Goal: Task Accomplishment & Management: Manage account settings

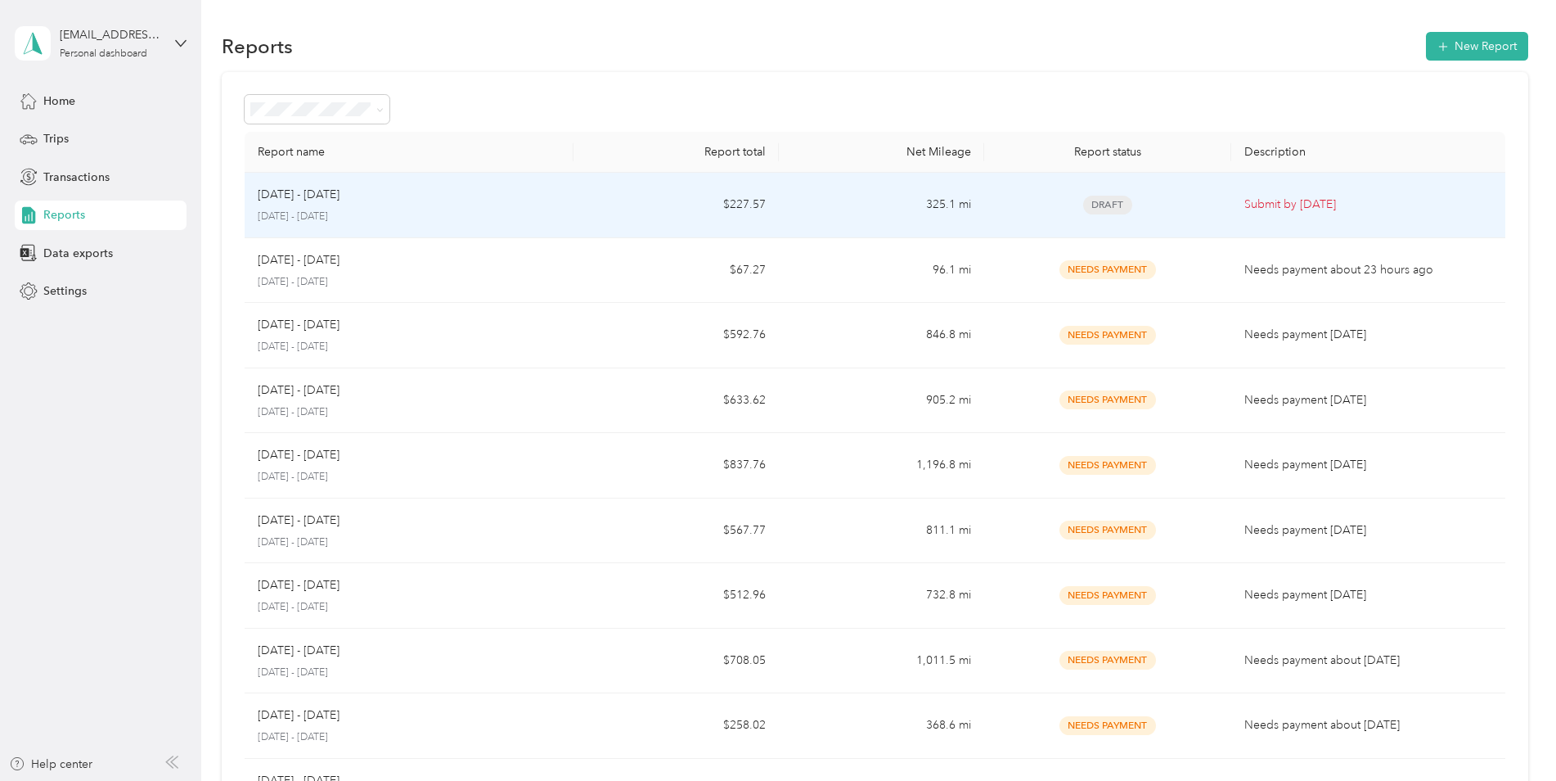
click at [498, 214] on p "[DATE] - [DATE]" at bounding box center [409, 216] width 303 height 15
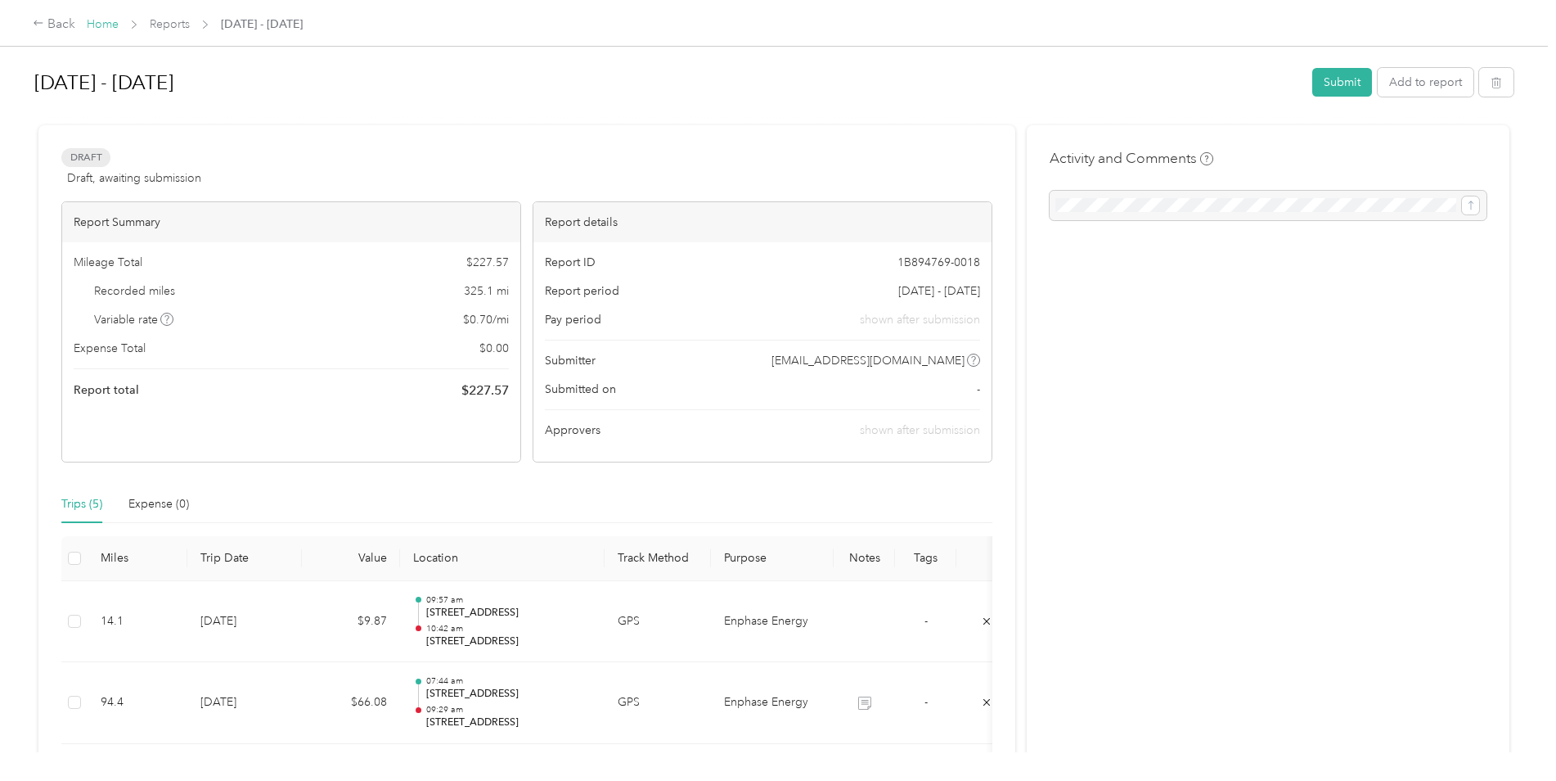
click at [93, 22] on link "Home" at bounding box center [103, 24] width 32 height 14
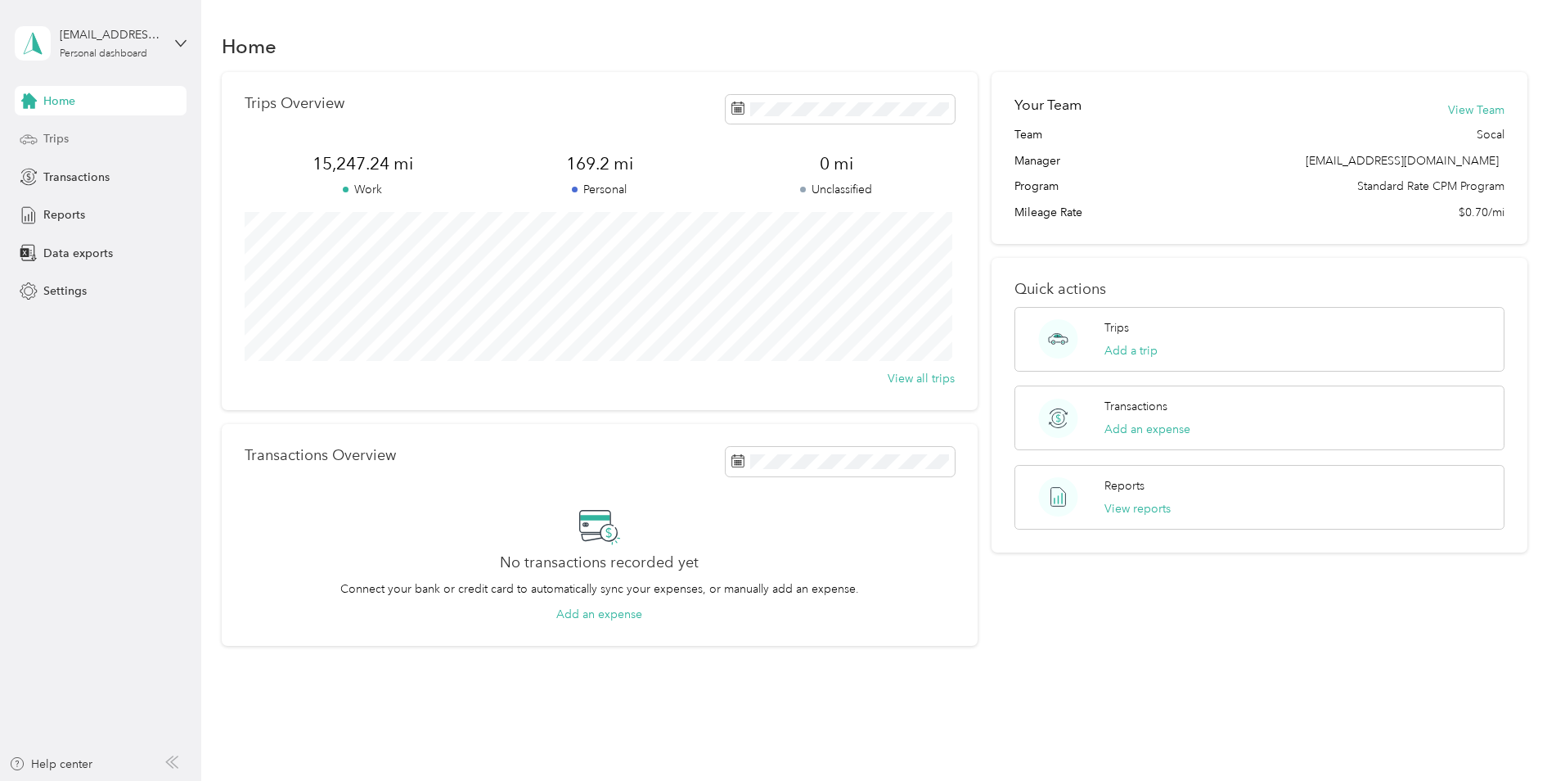
click at [100, 138] on div "Trips" at bounding box center [101, 138] width 172 height 29
click at [61, 134] on span "Trips" at bounding box center [55, 138] width 25 height 17
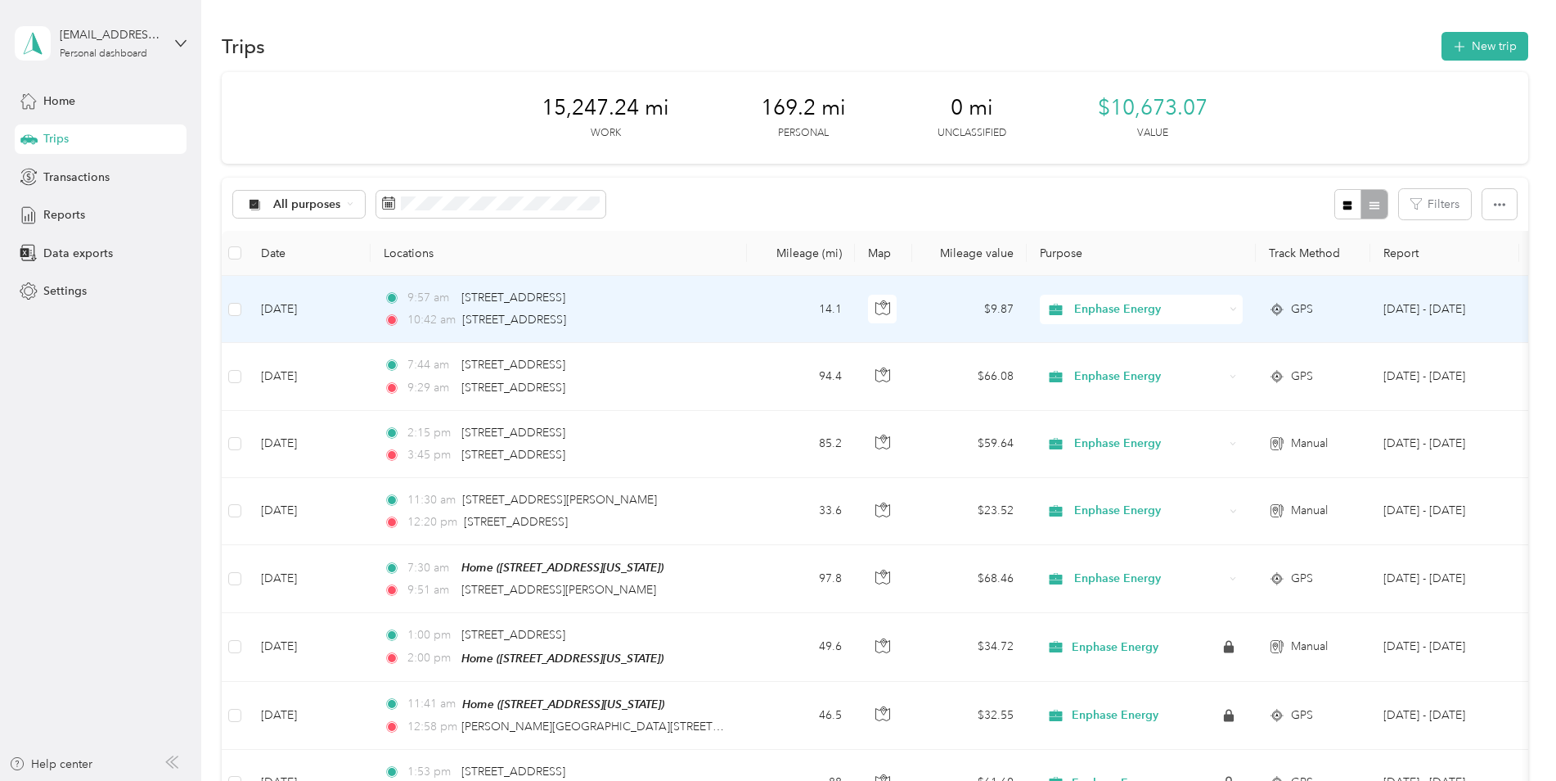
click at [763, 307] on td "14.1" at bounding box center [801, 309] width 108 height 67
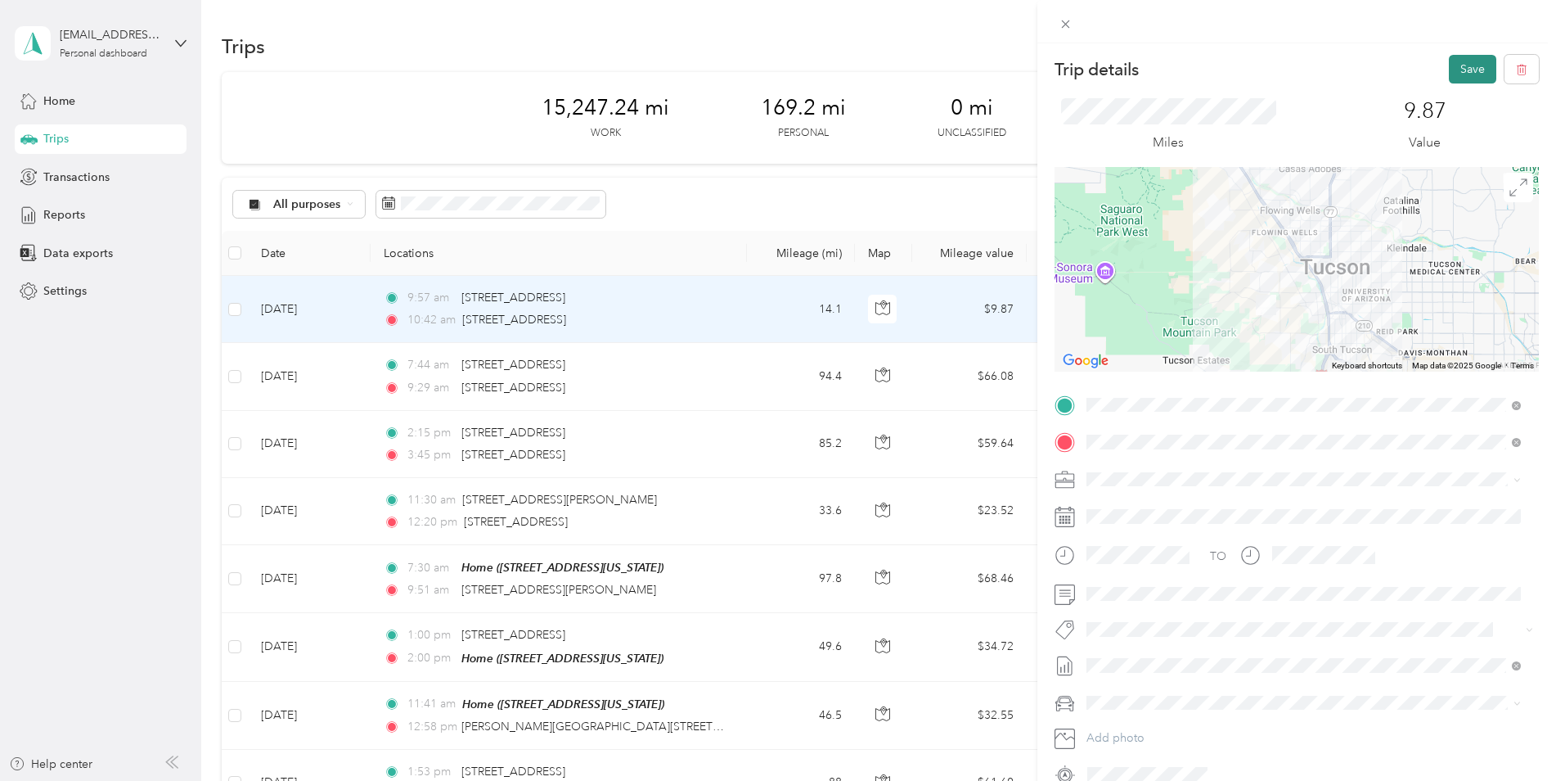
click at [1463, 67] on button "Save" at bounding box center [1472, 69] width 47 height 29
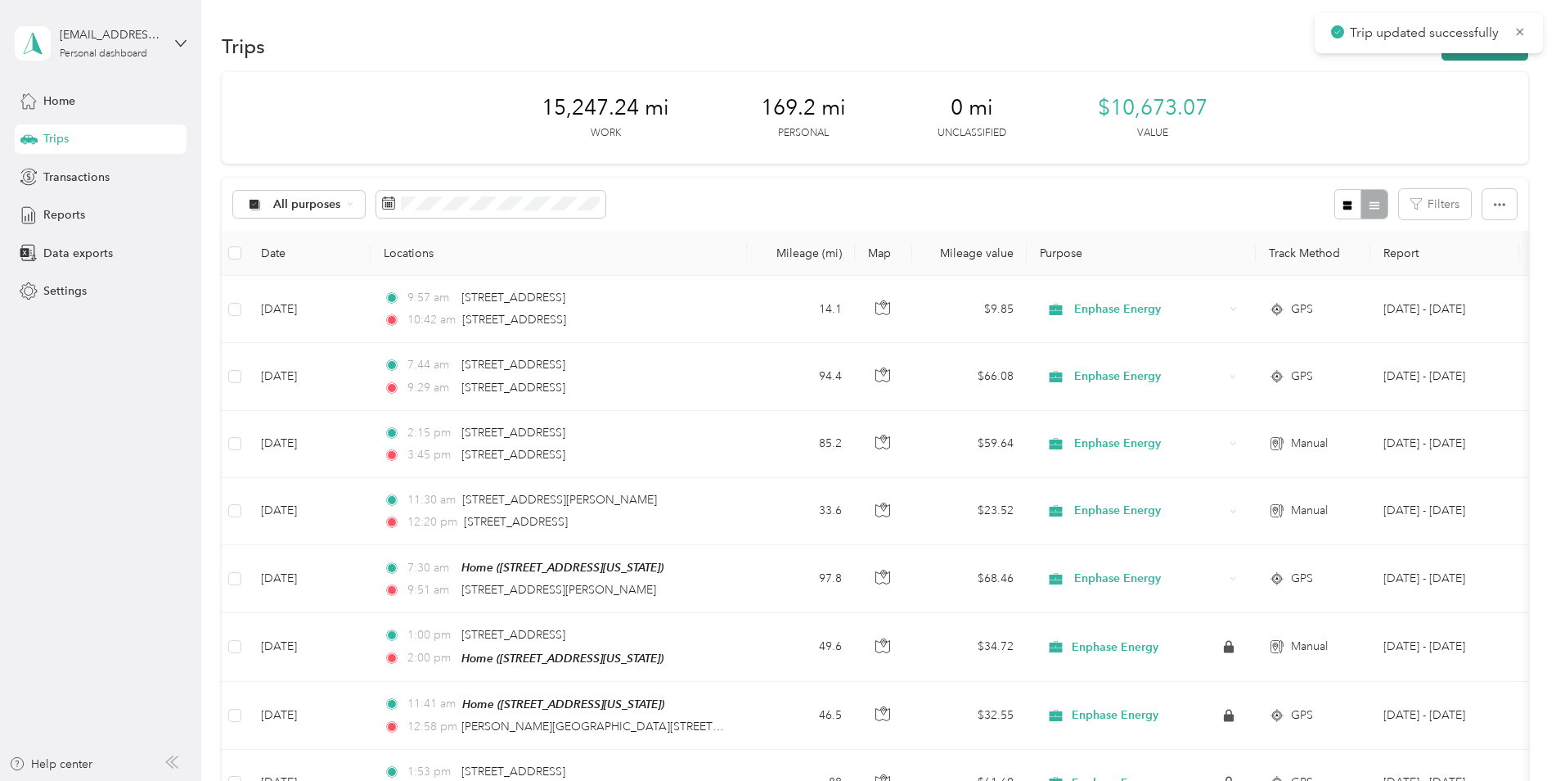
click at [1478, 56] on button "New trip" at bounding box center [1485, 46] width 87 height 29
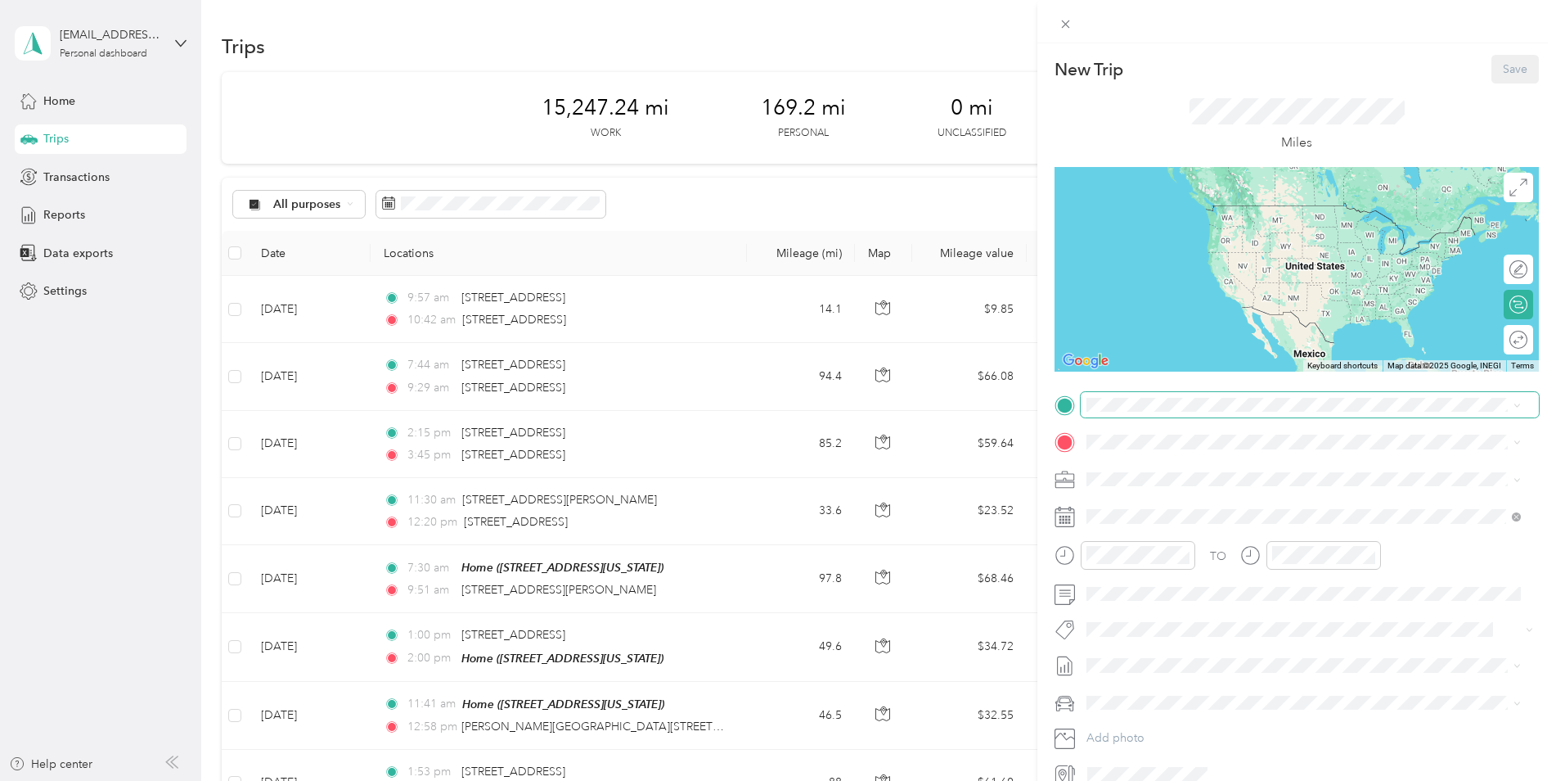
click at [1154, 412] on span at bounding box center [1310, 405] width 458 height 26
click at [1169, 467] on span "319 North Cameron View Place Tucson, Arizona 85745, United States" at bounding box center [1200, 460] width 164 height 15
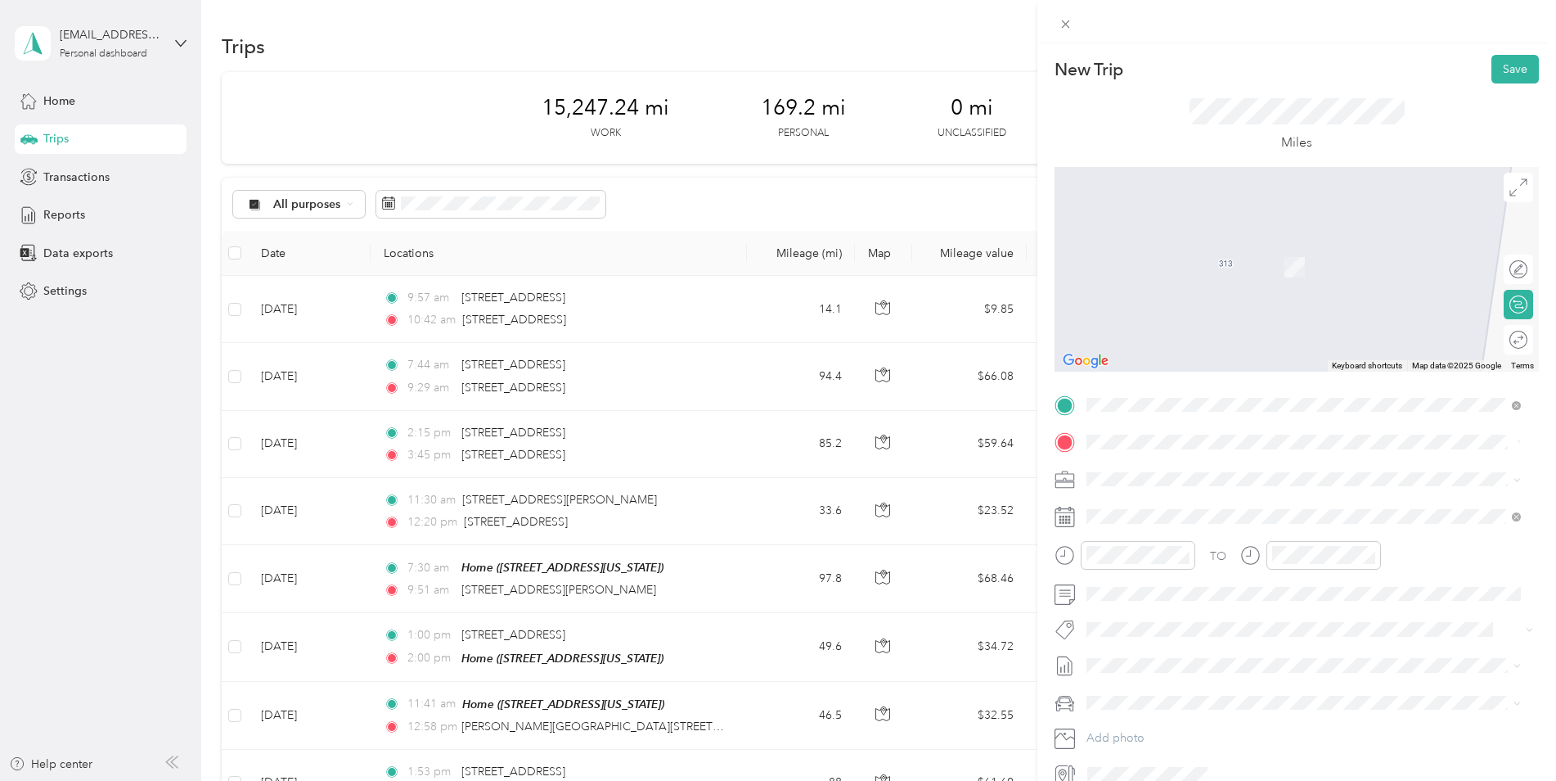
click at [1281, 508] on span "4603 North Camino Escuela Tucson, Arizona 85718, United States" at bounding box center [1200, 500] width 164 height 15
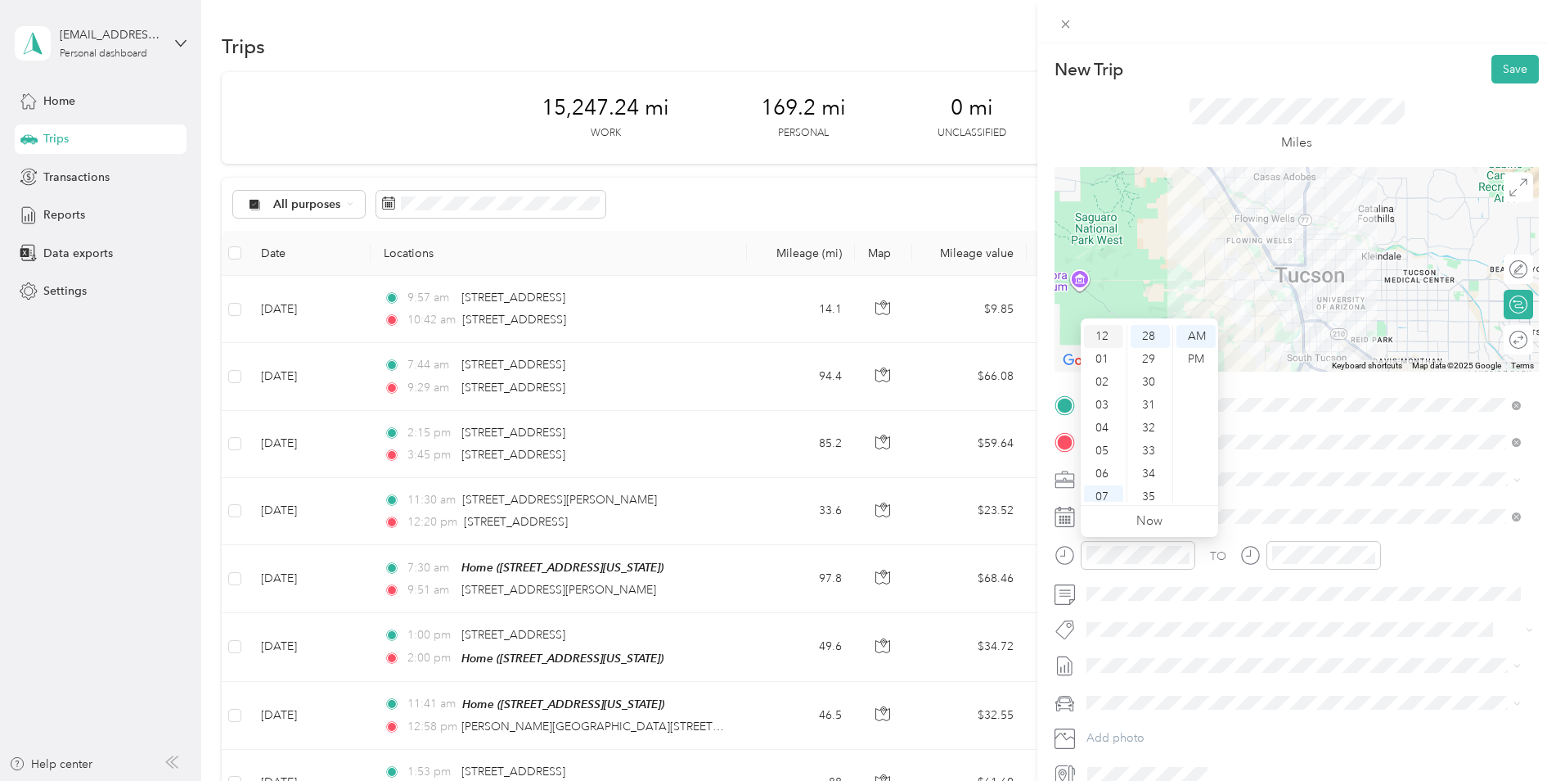
click at [1106, 340] on div "12" at bounding box center [1103, 336] width 39 height 23
click at [1159, 361] on div "15" at bounding box center [1150, 365] width 39 height 23
click at [1197, 356] on div "PM" at bounding box center [1196, 359] width 39 height 23
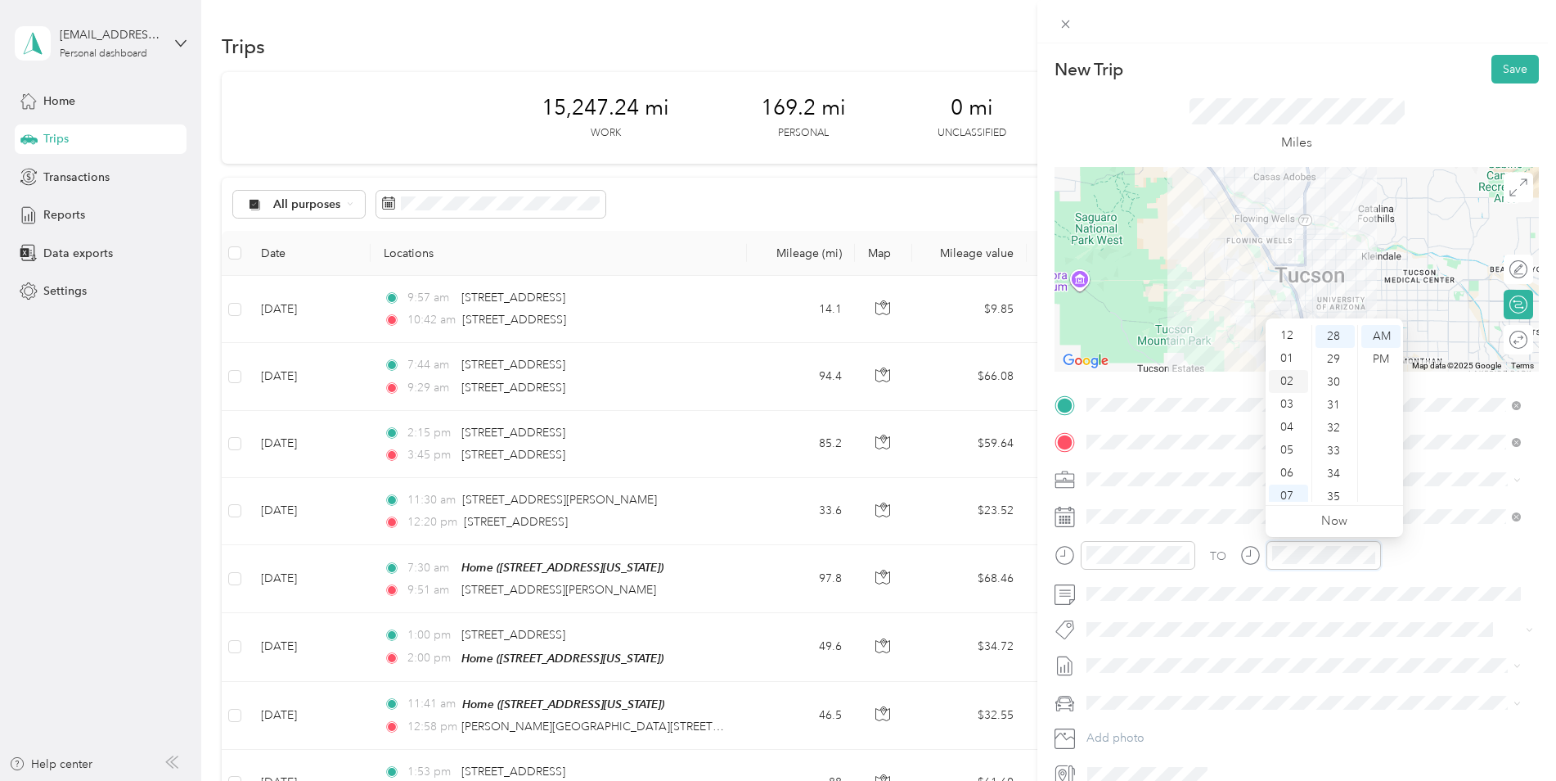
scroll to position [0, 0]
click at [1281, 352] on div "01" at bounding box center [1288, 359] width 39 height 23
click at [1342, 459] on div "20" at bounding box center [1335, 467] width 39 height 23
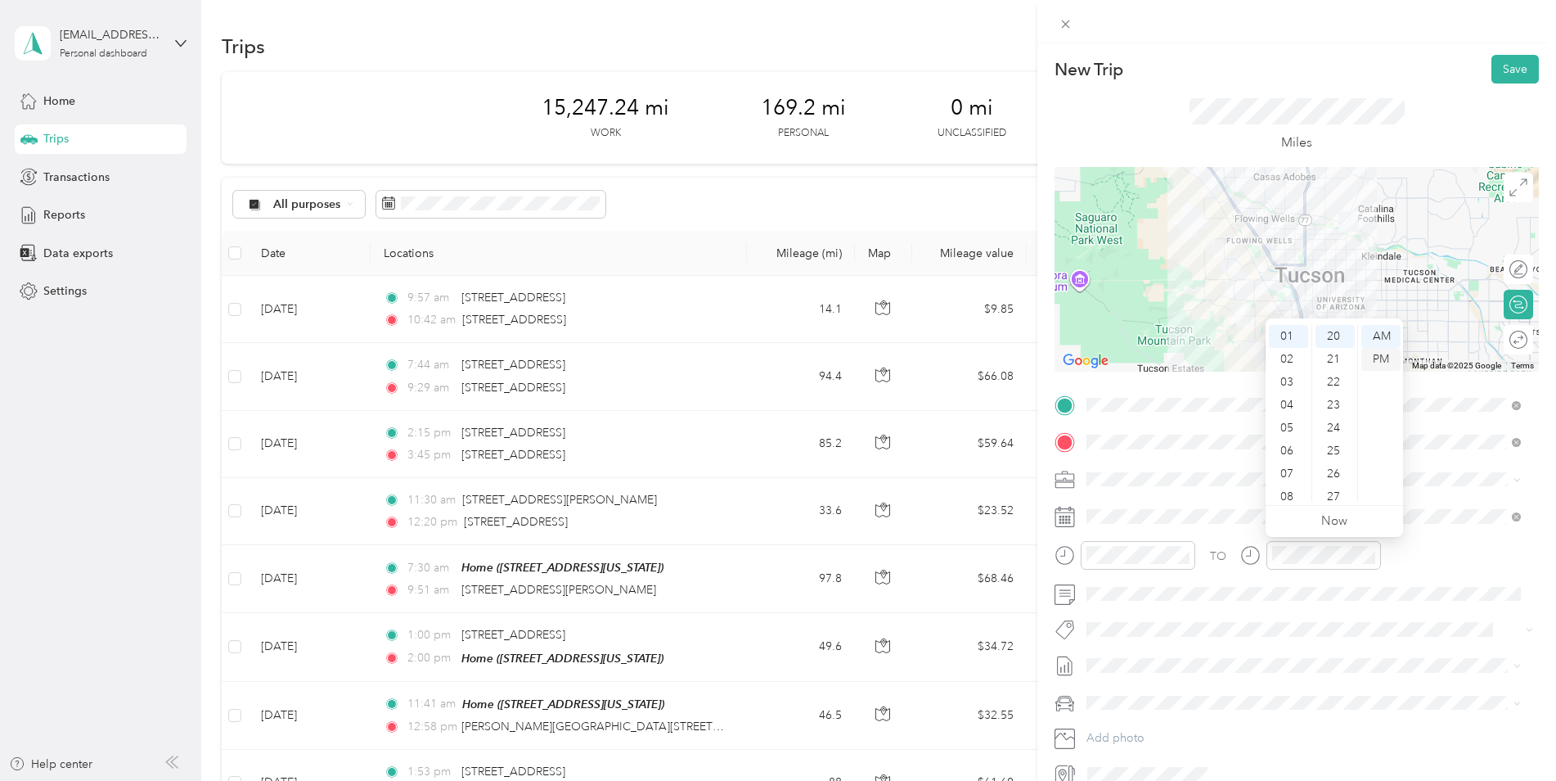
click at [1391, 363] on div "PM" at bounding box center [1381, 359] width 39 height 23
click at [1504, 70] on button "Save" at bounding box center [1515, 69] width 47 height 29
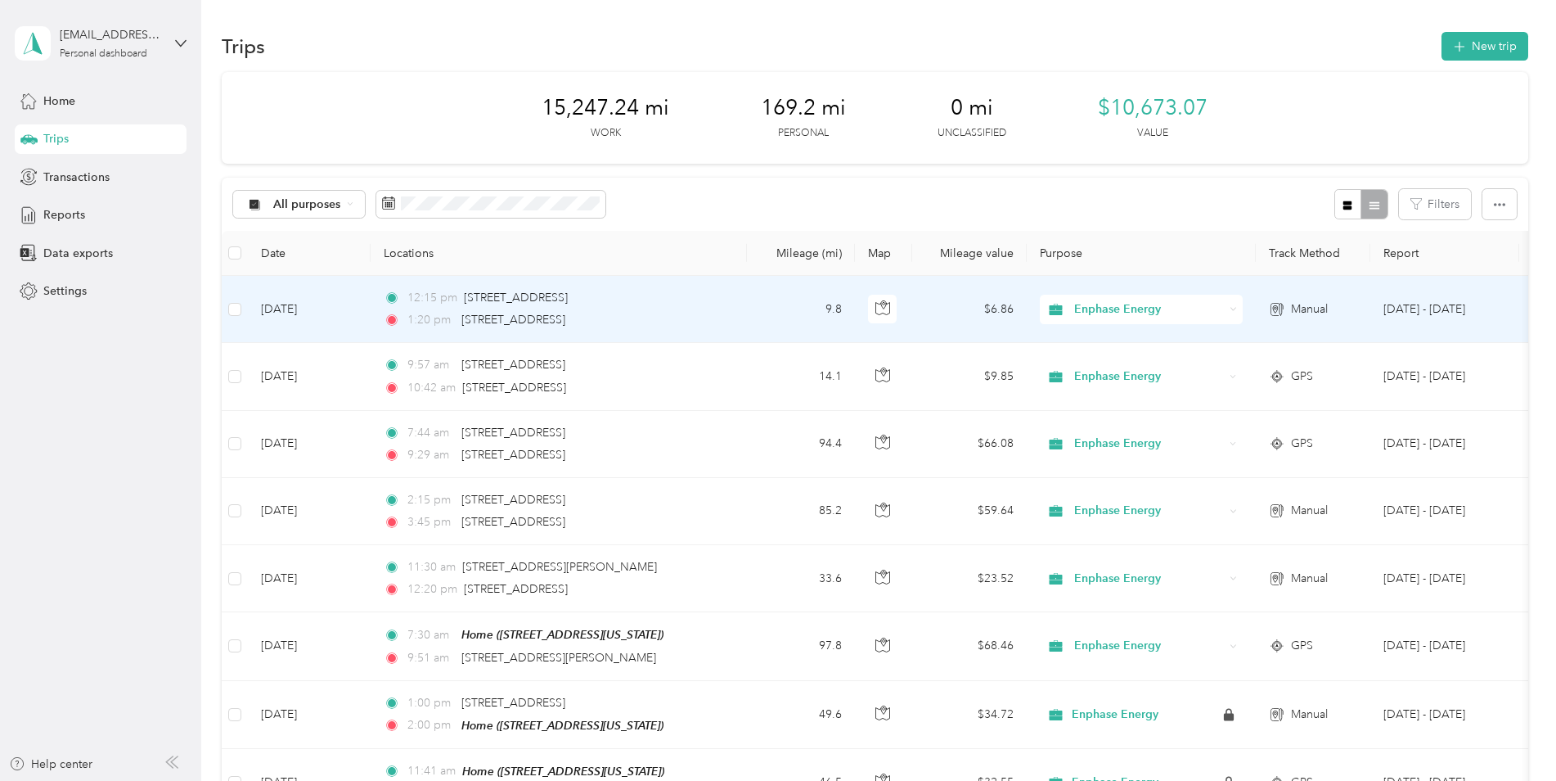
click at [290, 310] on td "Oct 1, 2025" at bounding box center [309, 309] width 123 height 67
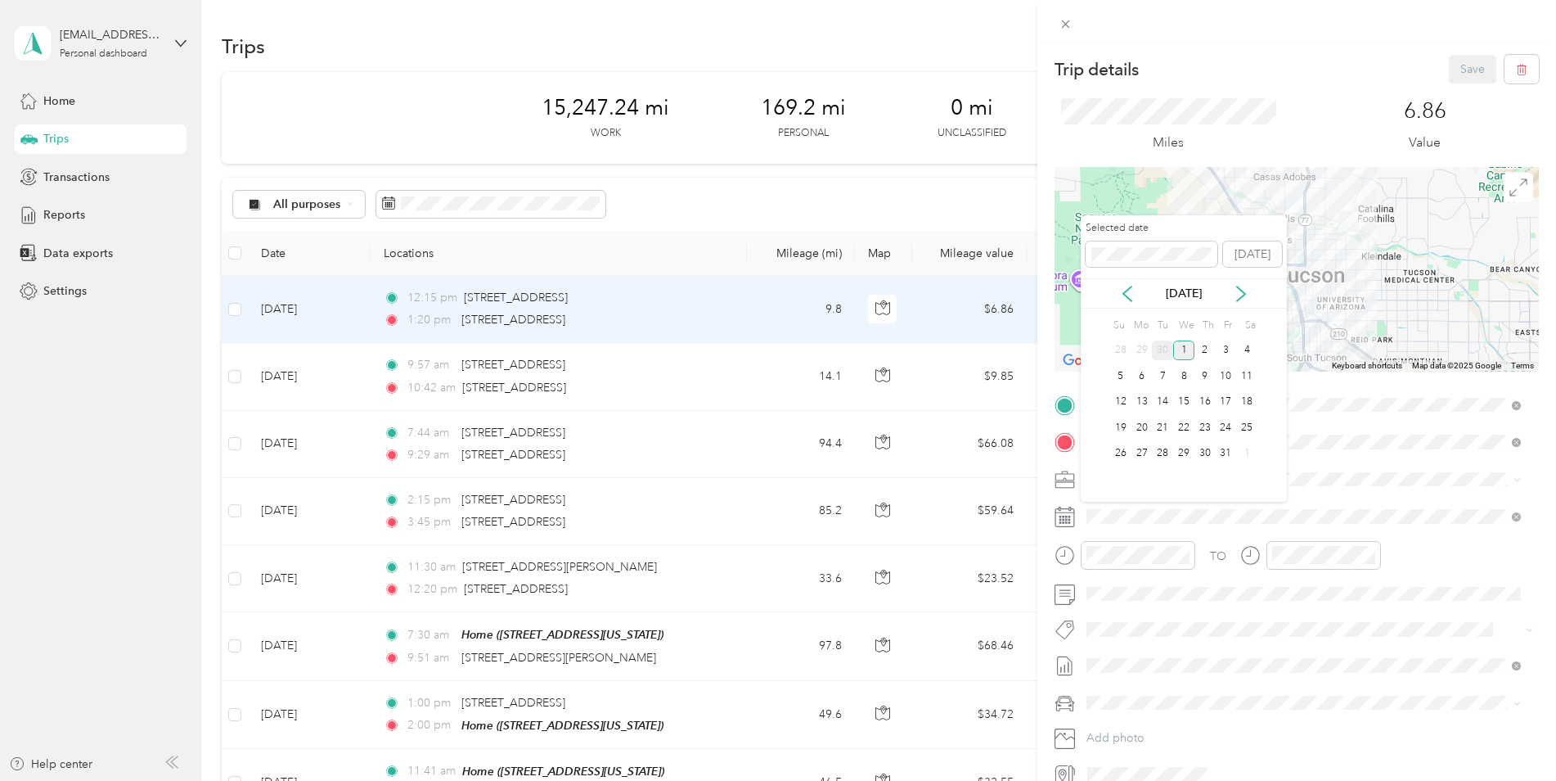
click at [1167, 353] on div "30" at bounding box center [1162, 350] width 21 height 20
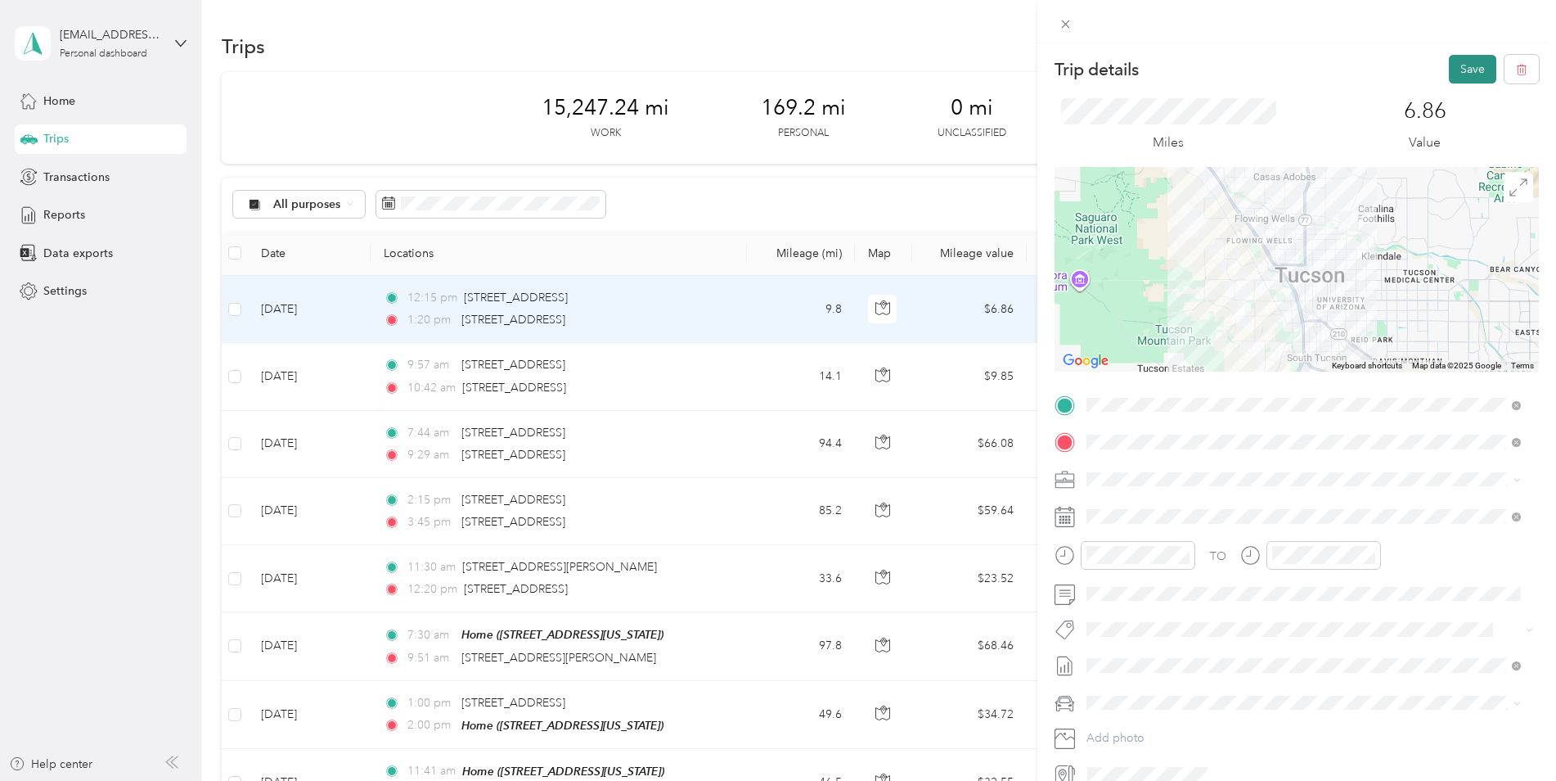
click at [1460, 70] on button "Save" at bounding box center [1472, 69] width 47 height 29
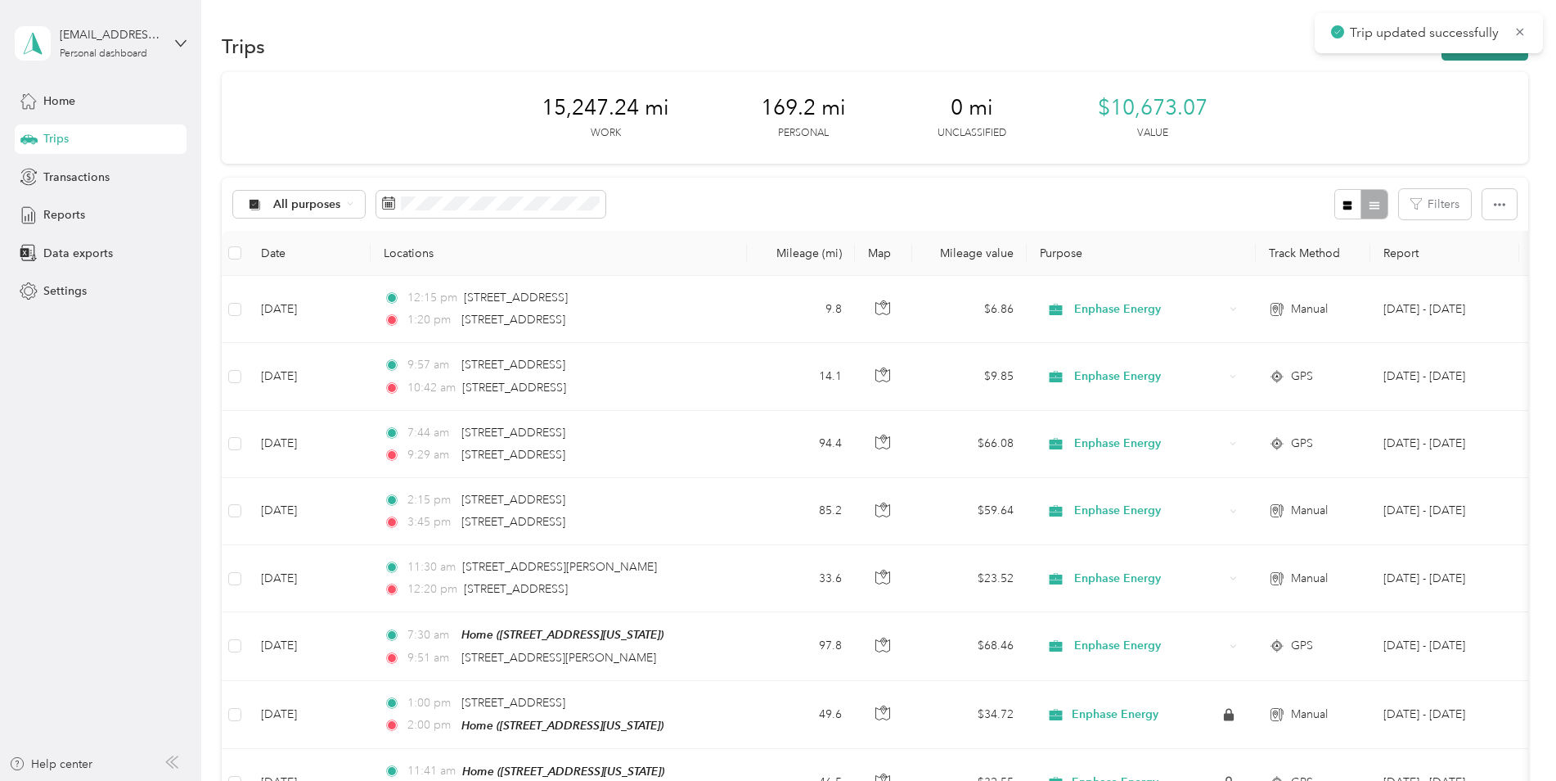
click at [1486, 53] on button "New trip" at bounding box center [1485, 46] width 87 height 29
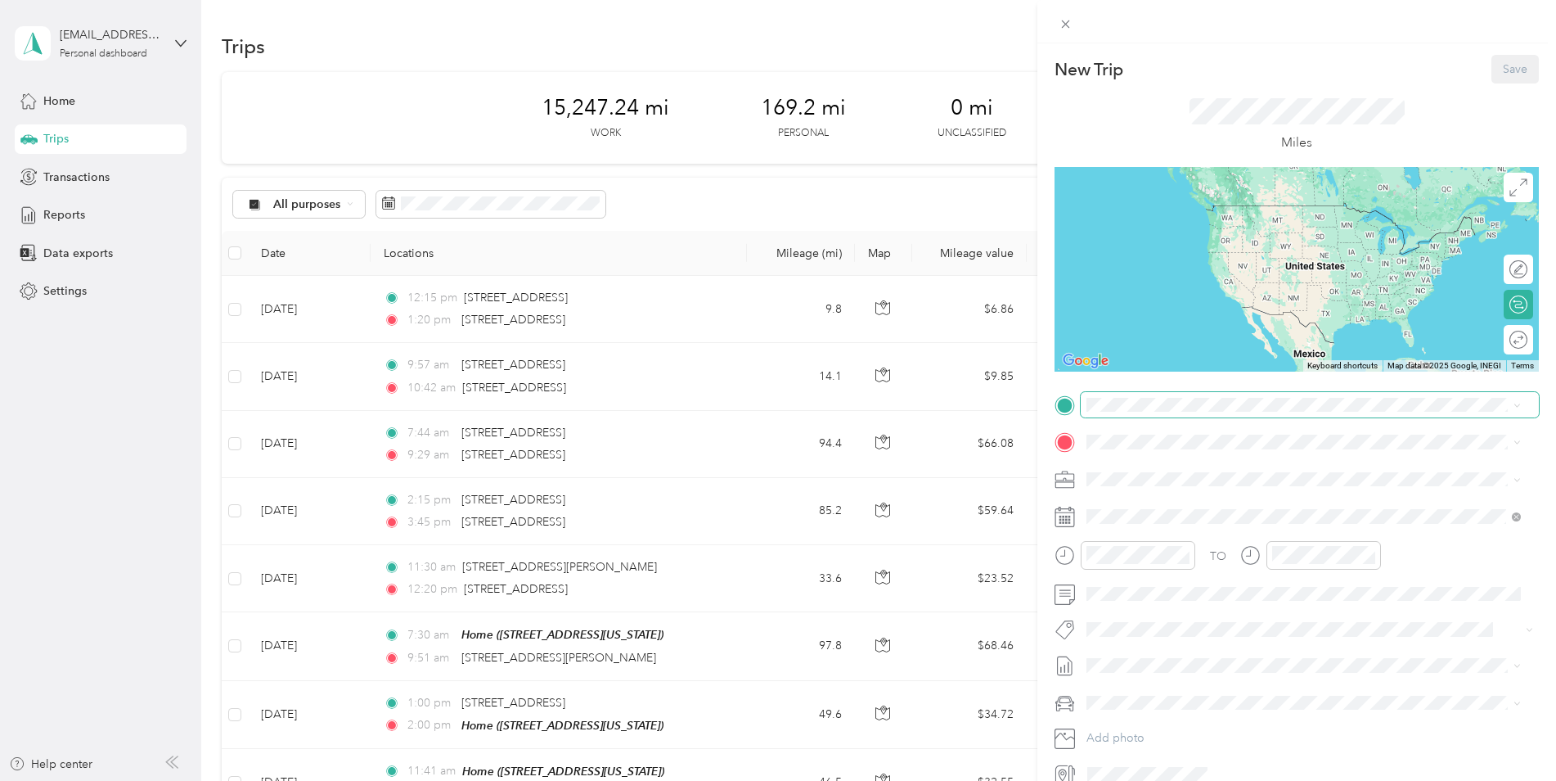
click at [1171, 412] on span at bounding box center [1310, 405] width 458 height 26
click at [1114, 511] on div "Home 19494 North San Marin Street, Maricopa, Arizona, United States" at bounding box center [1303, 517] width 423 height 40
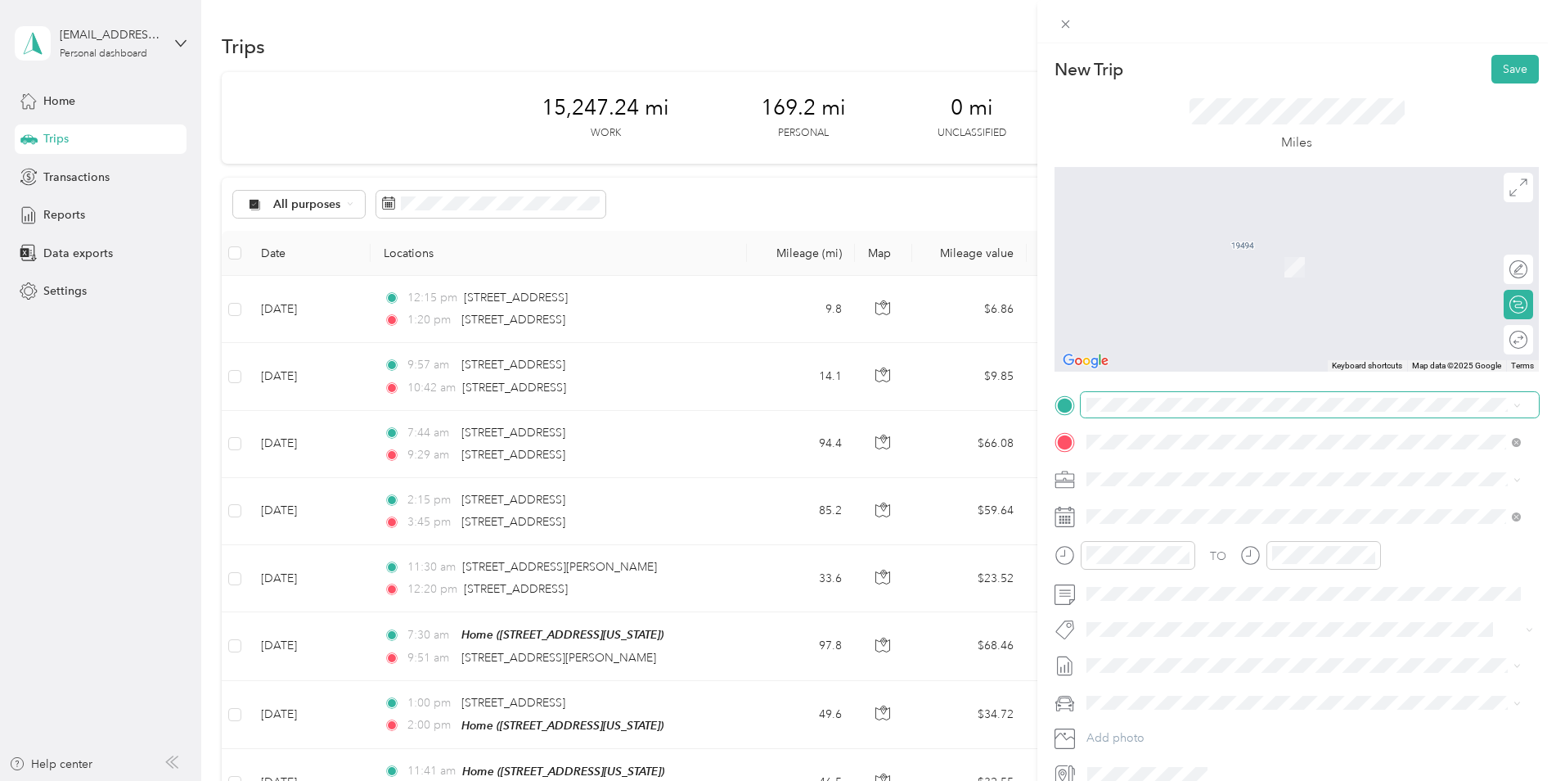
click at [1142, 413] on span at bounding box center [1310, 405] width 458 height 26
click at [1261, 466] on span "4603 North Camino Escuela Tucson, Arizona 85718, United States" at bounding box center [1200, 463] width 164 height 15
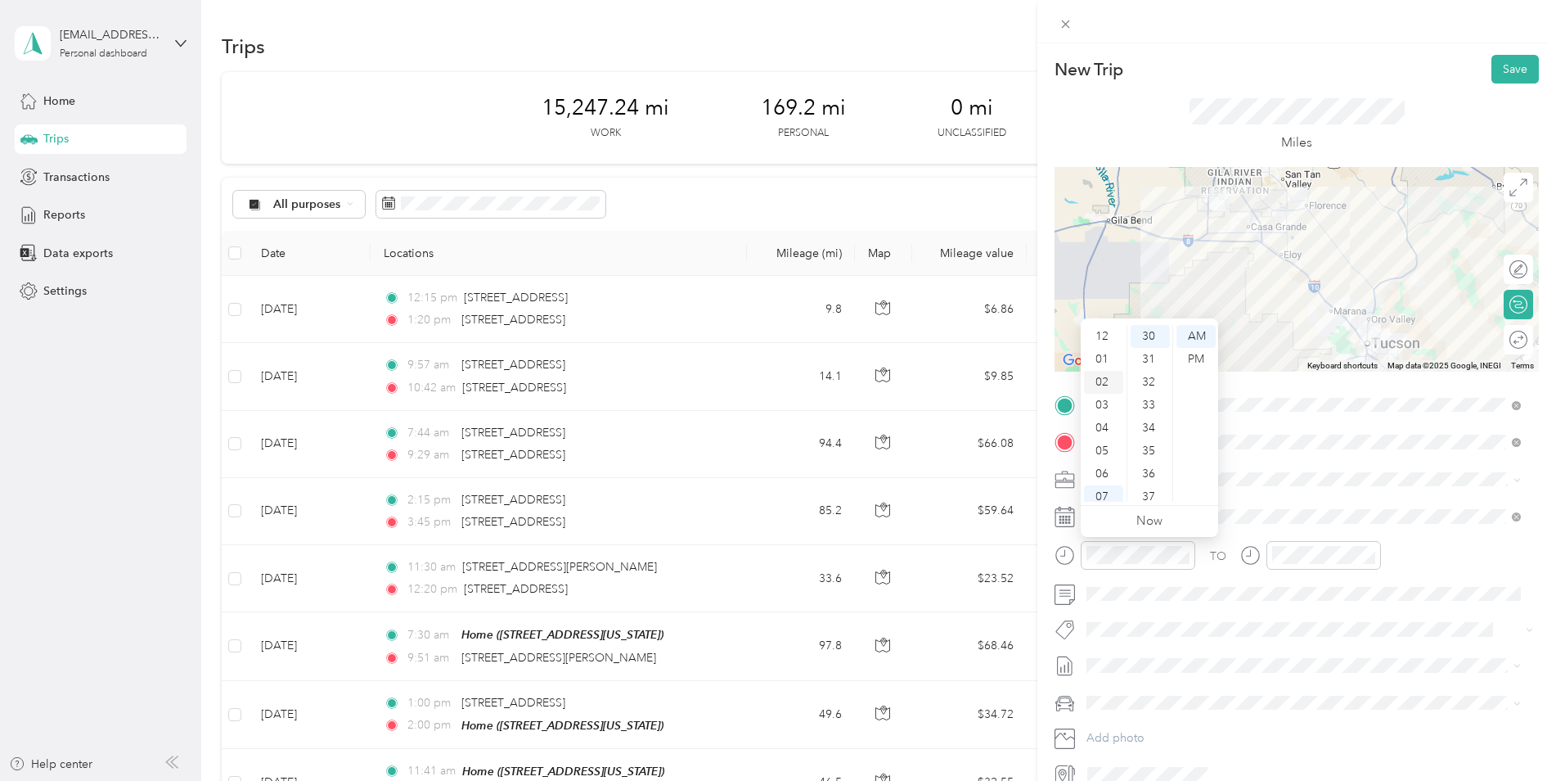
click at [1112, 382] on div "02" at bounding box center [1103, 382] width 39 height 23
drag, startPoint x: 1159, startPoint y: 483, endPoint x: 1161, endPoint y: 472, distance: 10.9
click at [1158, 483] on div "15" at bounding box center [1150, 483] width 39 height 23
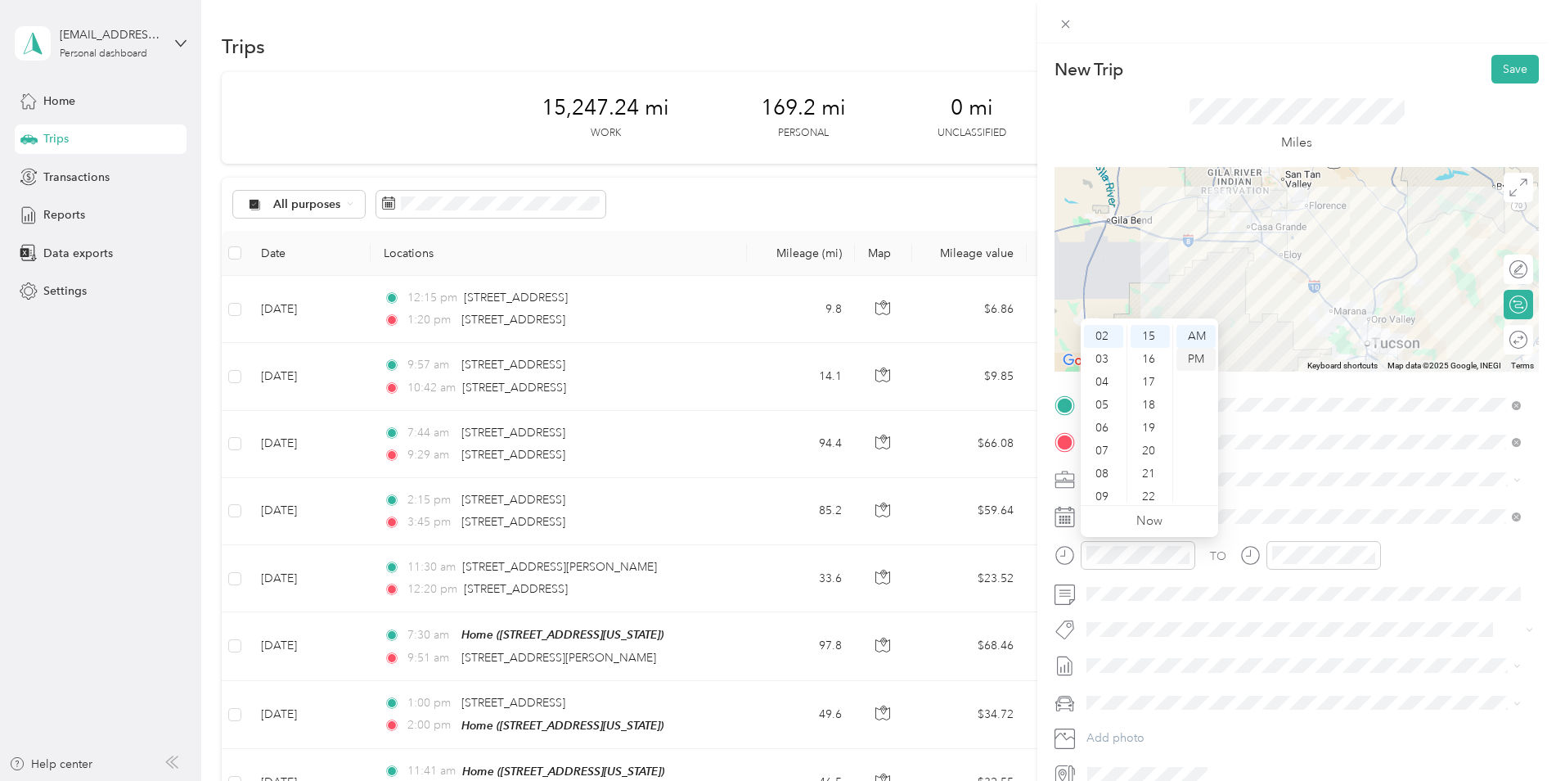
click at [1210, 360] on div "PM" at bounding box center [1196, 359] width 39 height 23
click at [1342, 564] on div at bounding box center [1324, 555] width 115 height 29
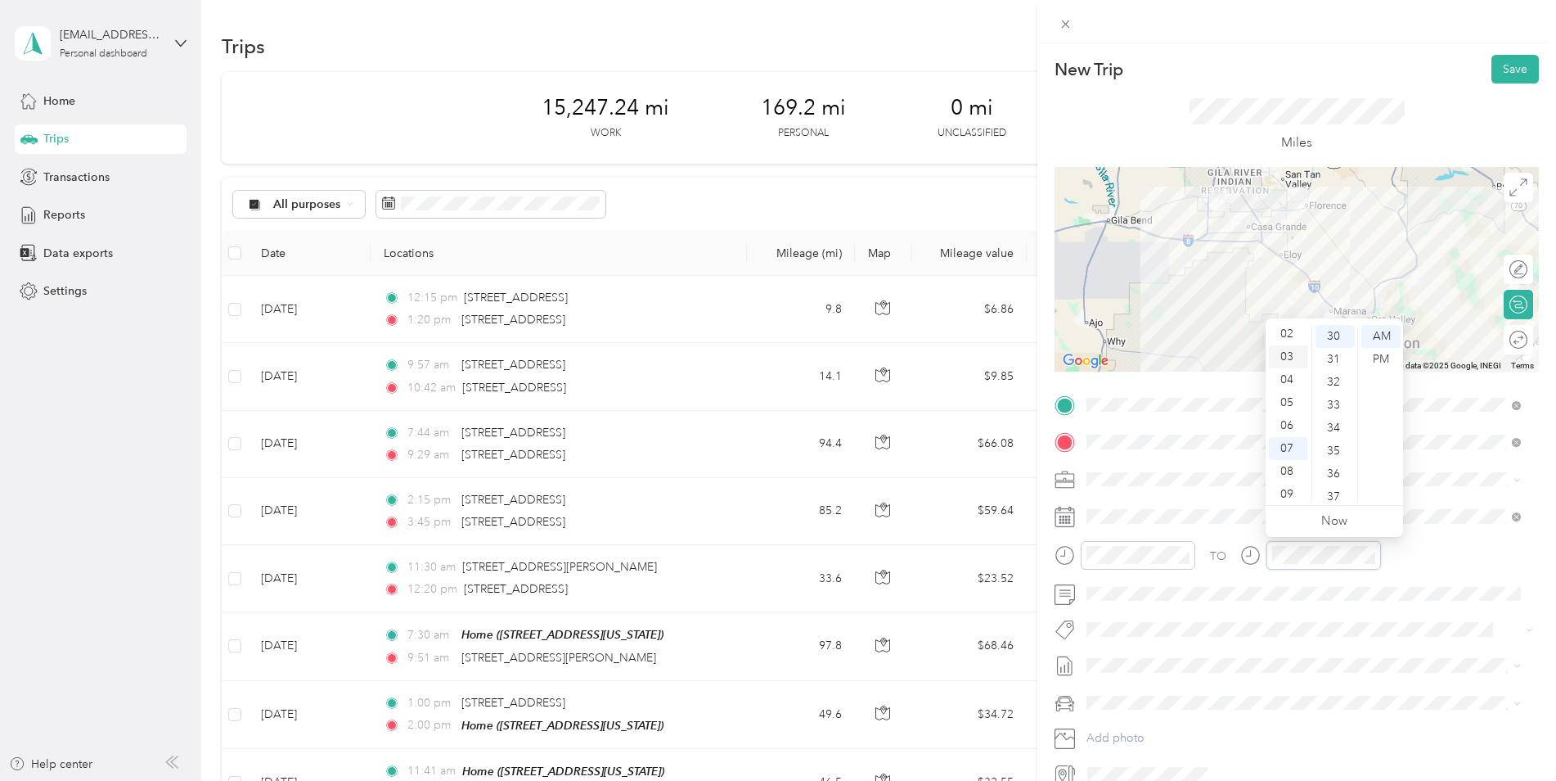
scroll to position [0, 0]
click at [1299, 403] on div "03" at bounding box center [1288, 405] width 39 height 23
click at [1342, 332] on div "30" at bounding box center [1335, 336] width 39 height 23
click at [1381, 357] on div "PM" at bounding box center [1381, 359] width 39 height 23
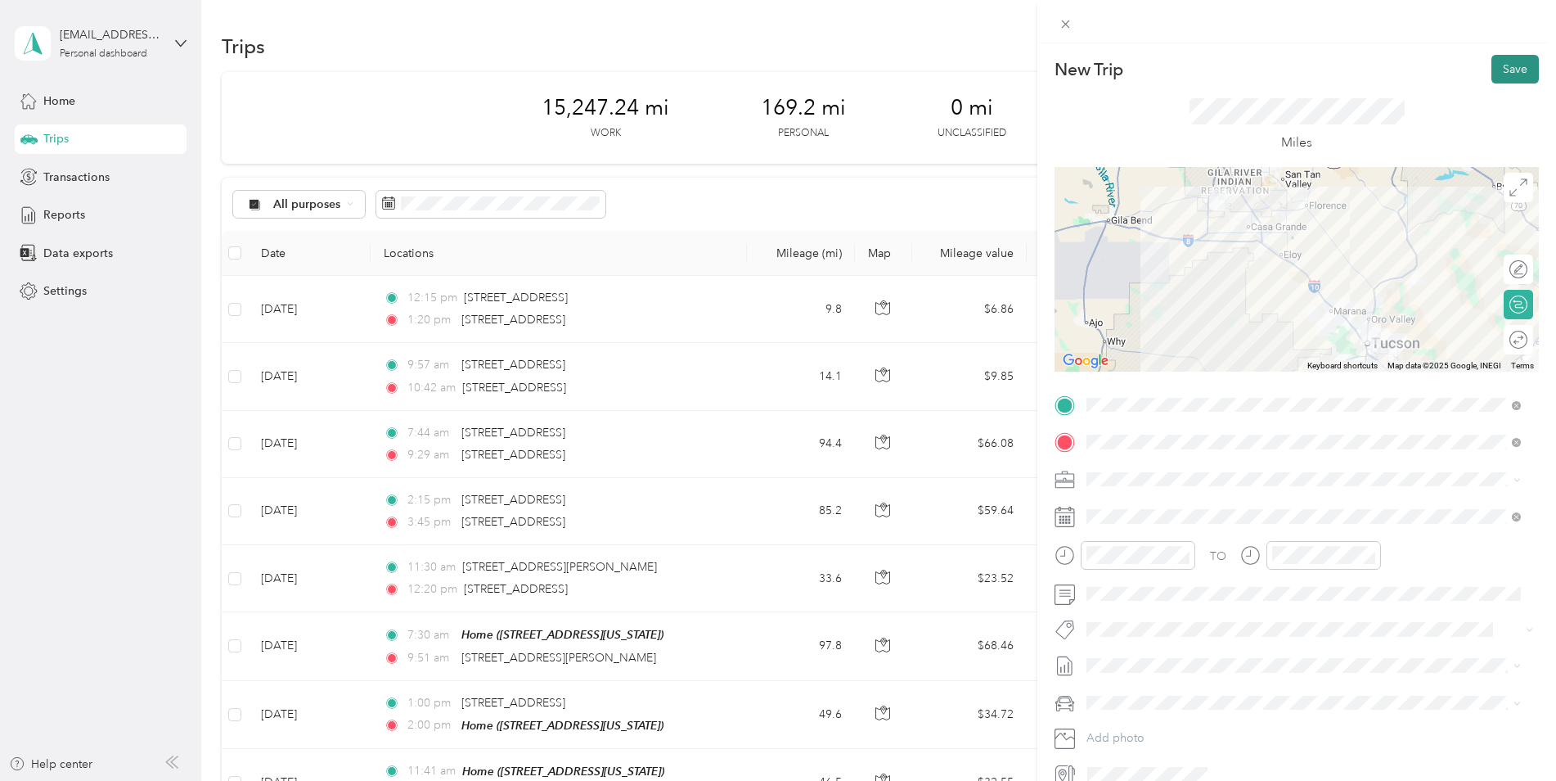
click at [1504, 66] on button "Save" at bounding box center [1515, 69] width 47 height 29
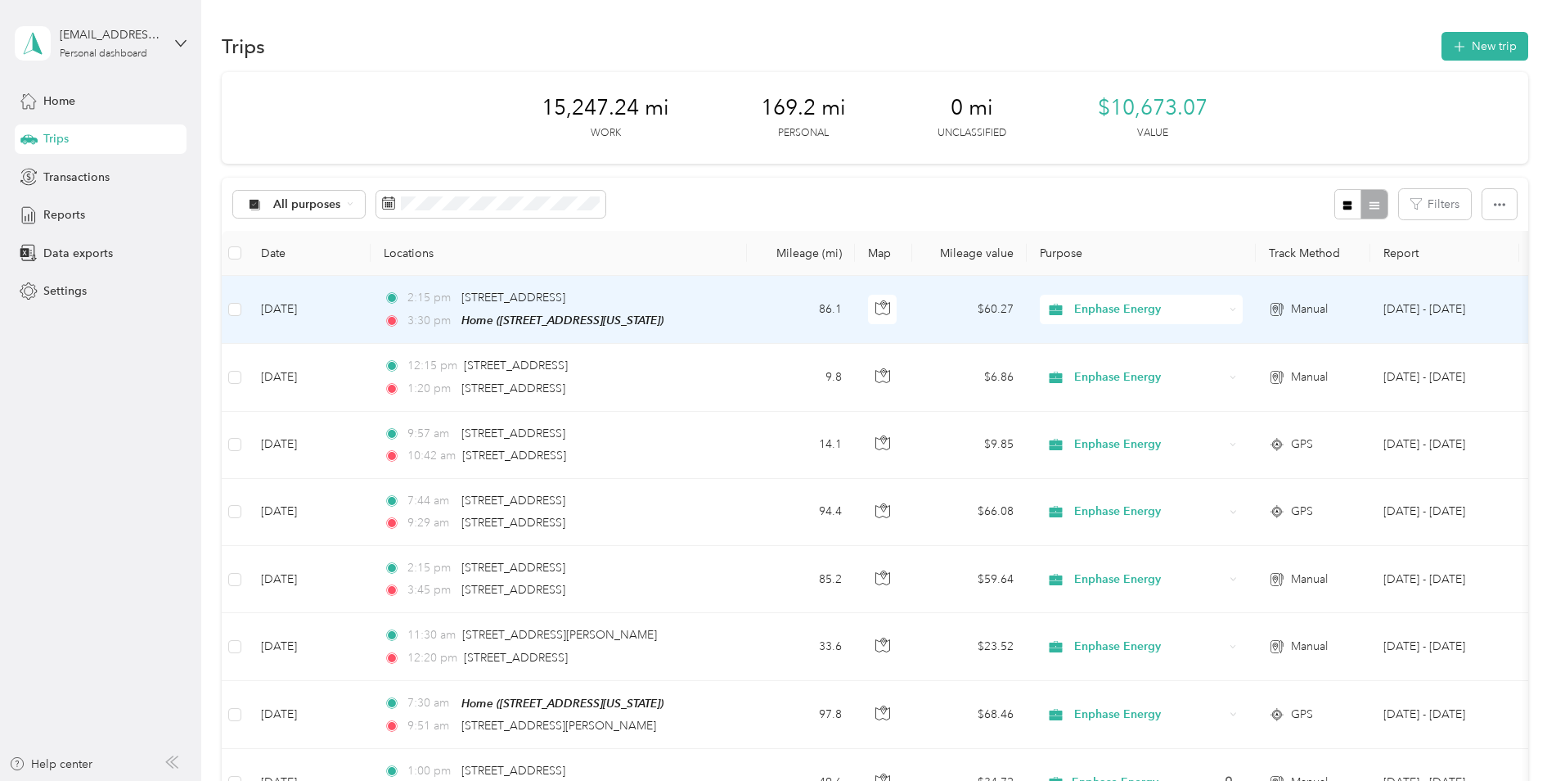
click at [291, 288] on td "Oct 1, 2025" at bounding box center [309, 310] width 123 height 68
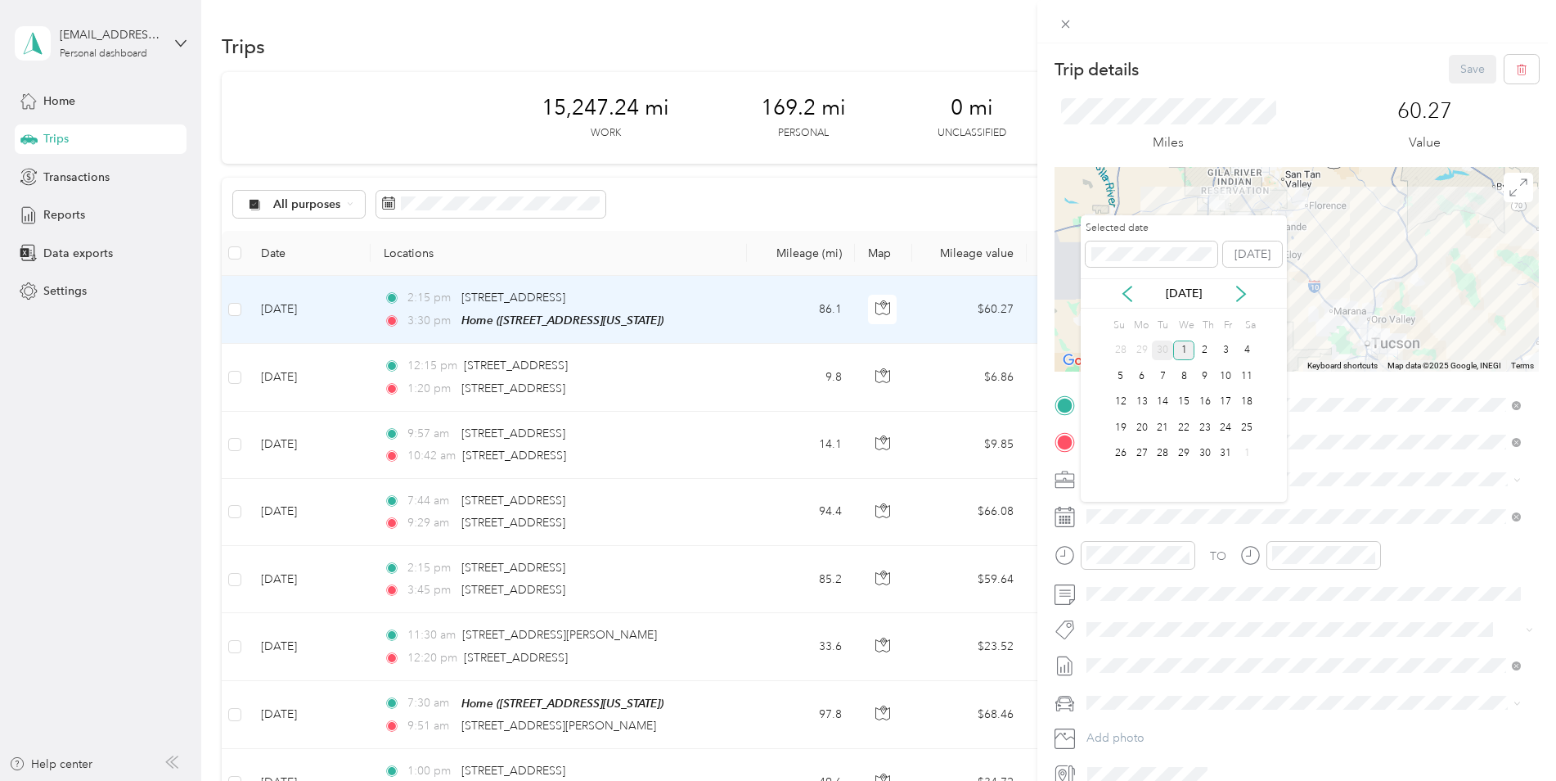
click at [1169, 348] on div "30" at bounding box center [1162, 350] width 21 height 20
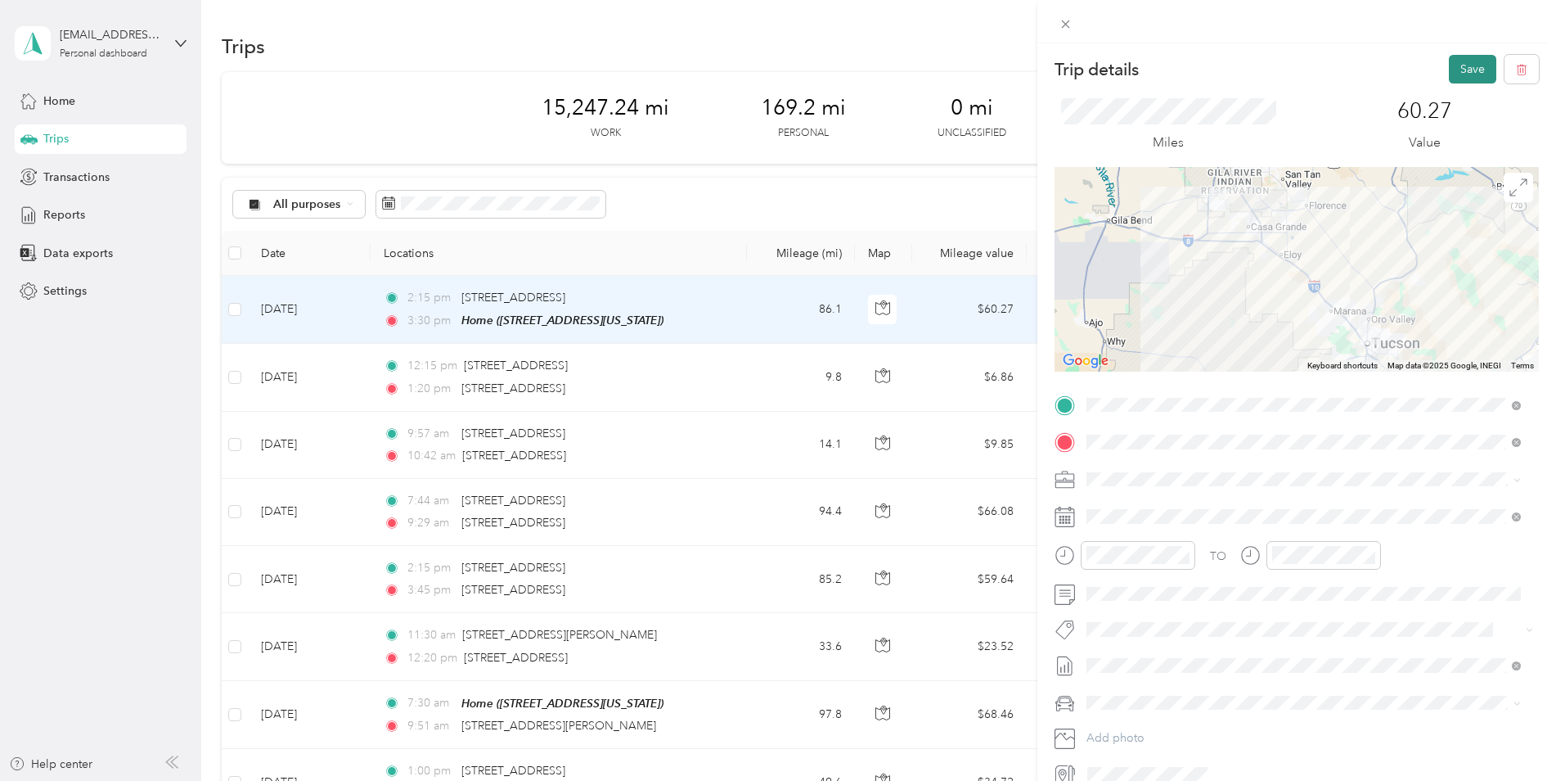
click at [1476, 67] on button "Save" at bounding box center [1472, 69] width 47 height 29
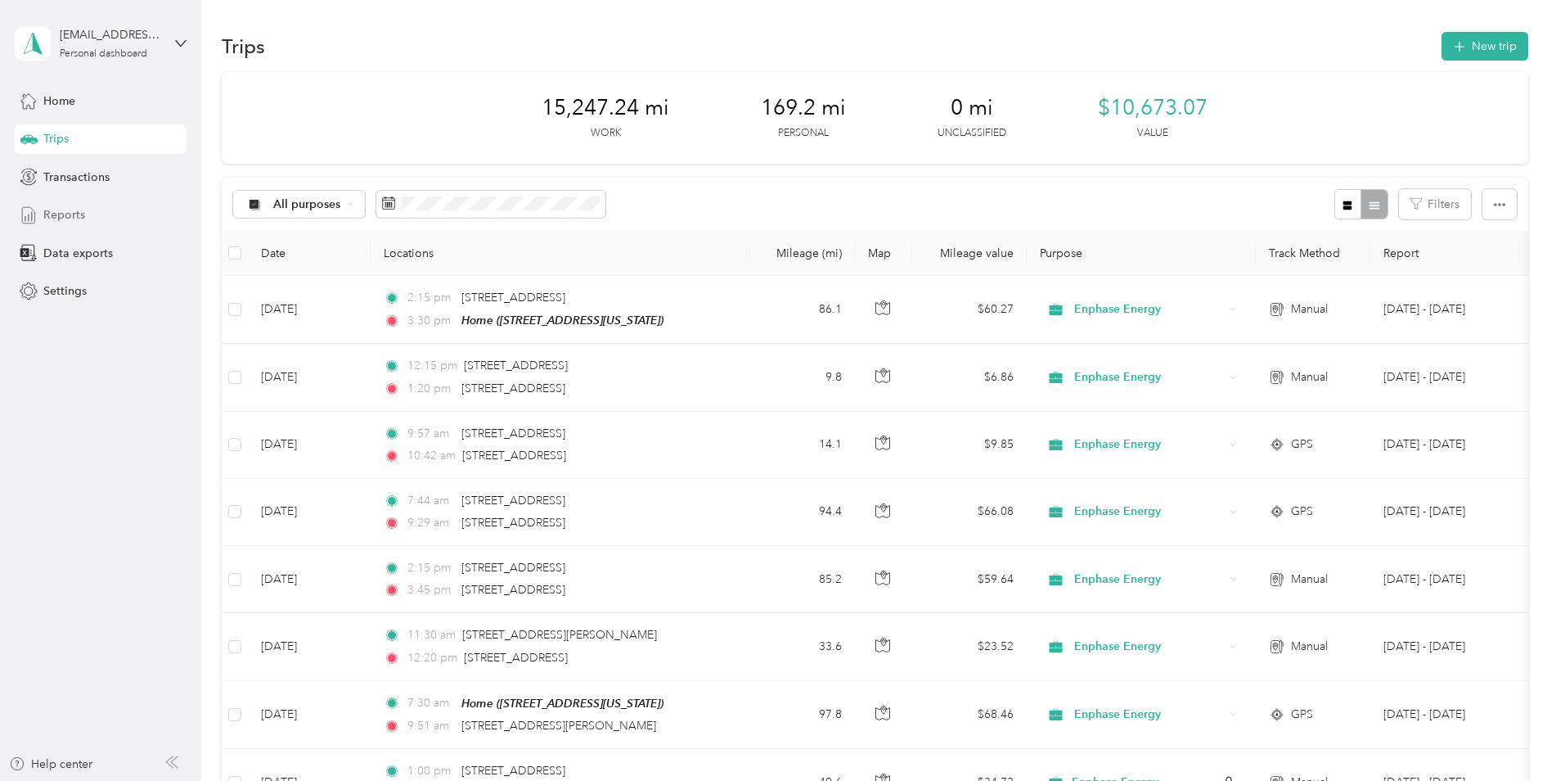
click at [50, 222] on span "Reports" at bounding box center [64, 214] width 42 height 17
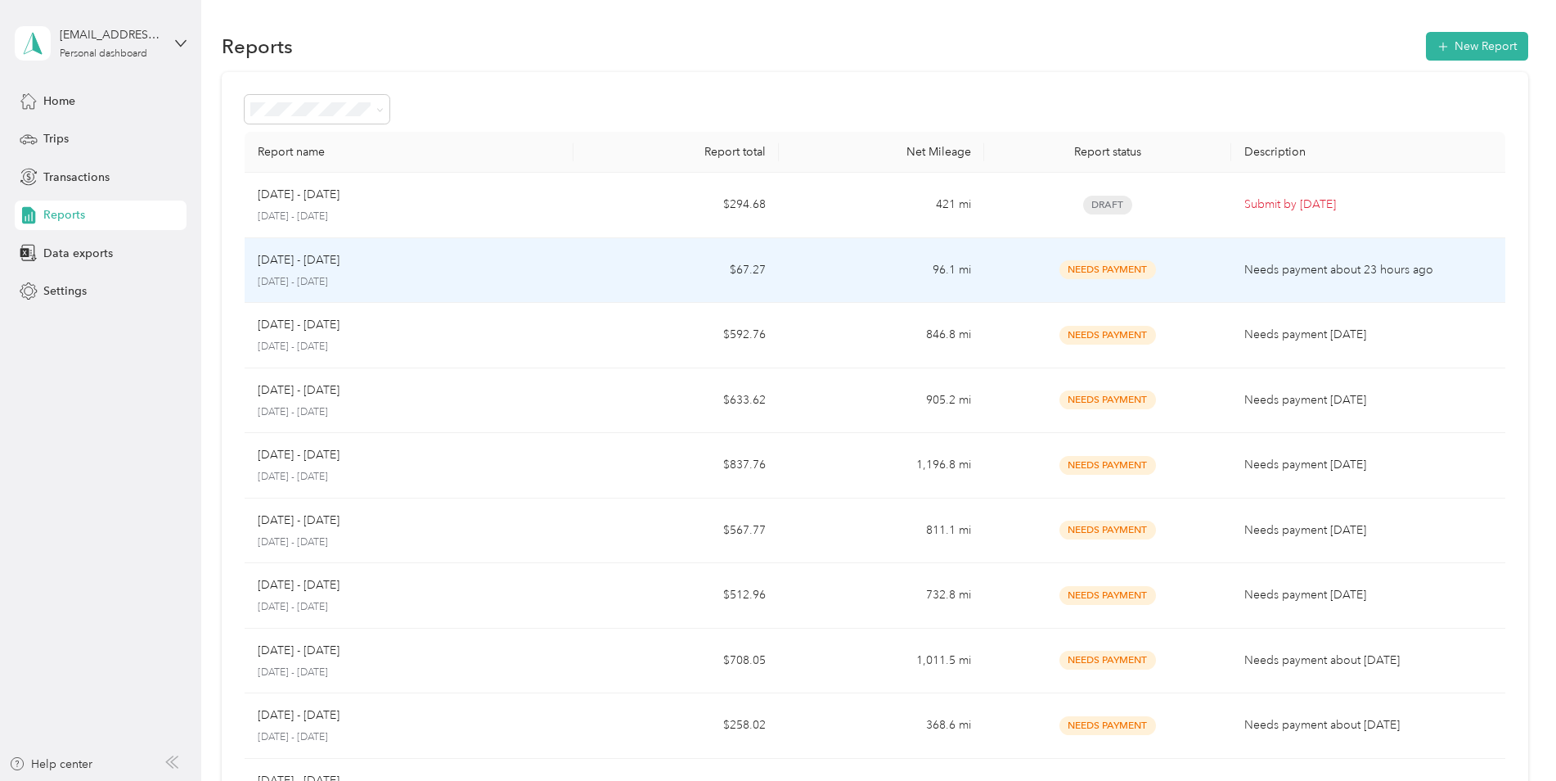
click at [638, 268] on td "$67.27" at bounding box center [676, 270] width 205 height 65
